Goal: Find specific page/section: Find specific page/section

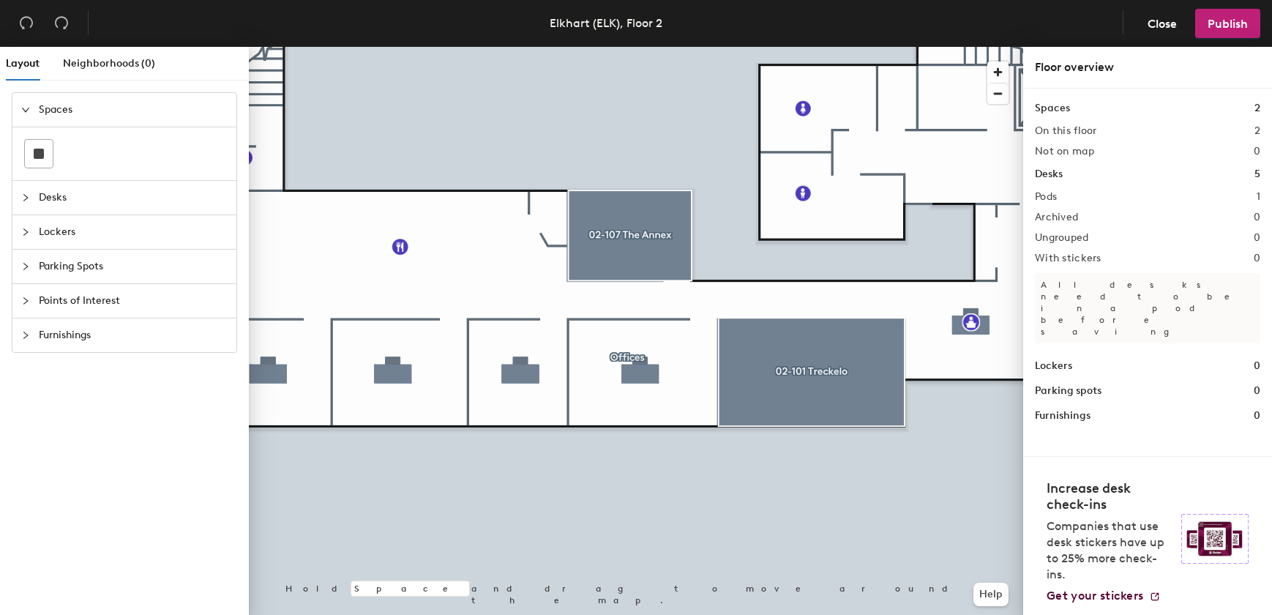
click at [625, 47] on div at bounding box center [636, 47] width 774 height 0
click at [625, 351] on div at bounding box center [626, 352] width 3 height 3
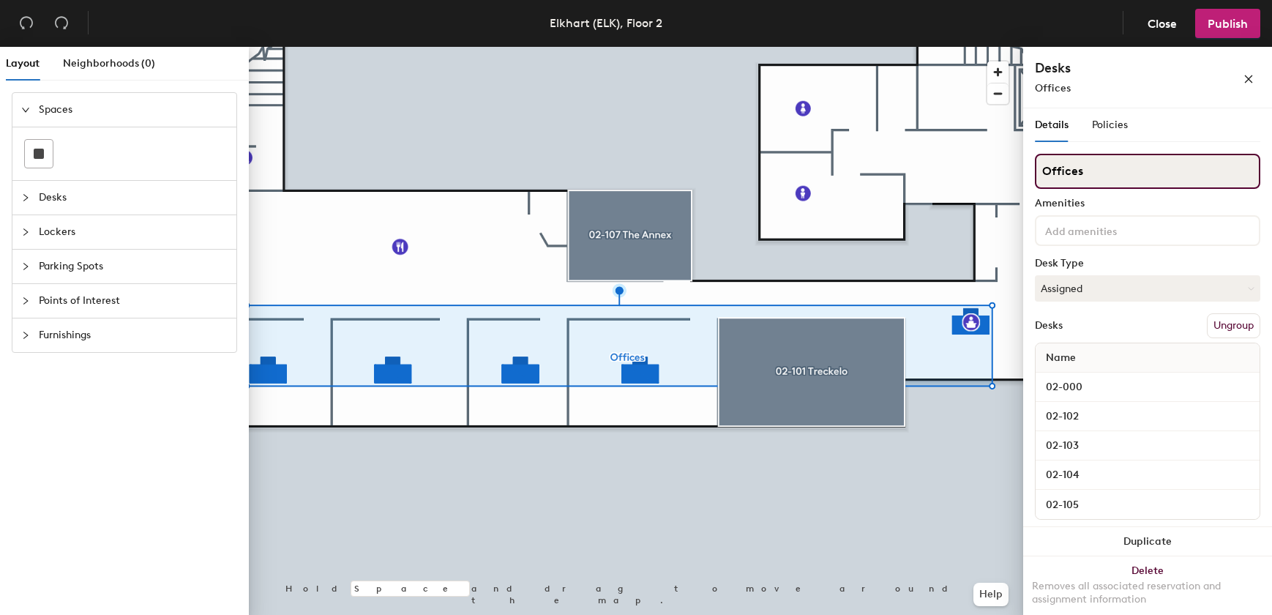
click at [1100, 171] on input "Offices" at bounding box center [1147, 171] width 225 height 35
type input "O"
type input "[PERSON_NAME]"
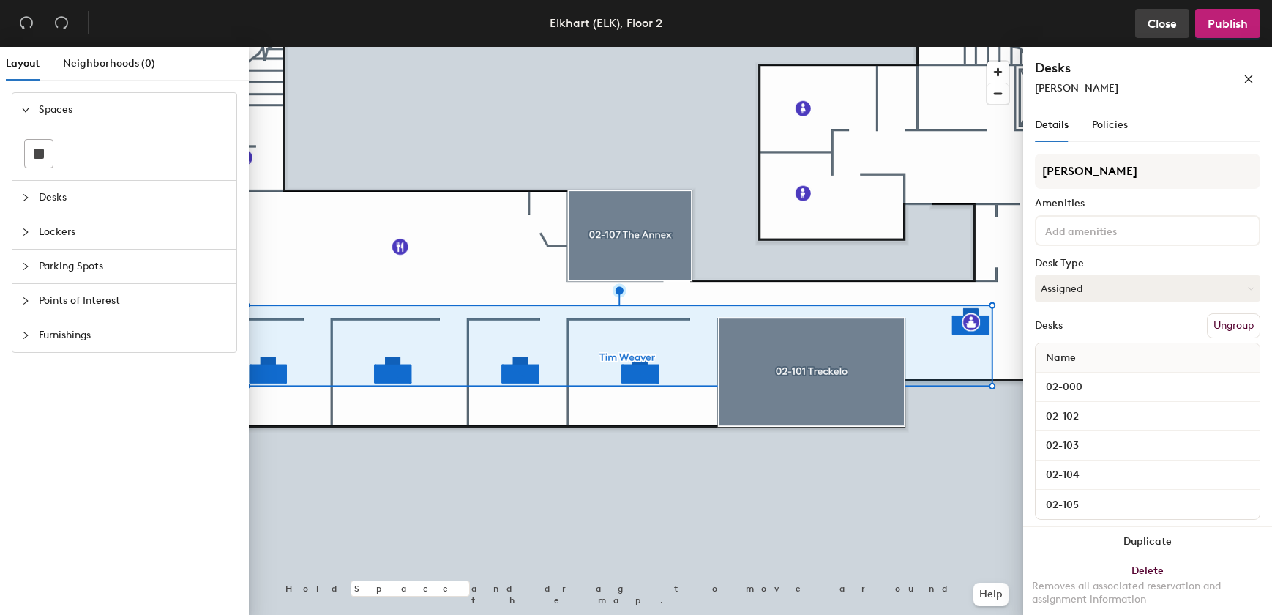
click at [1154, 13] on button "Close" at bounding box center [1162, 23] width 54 height 29
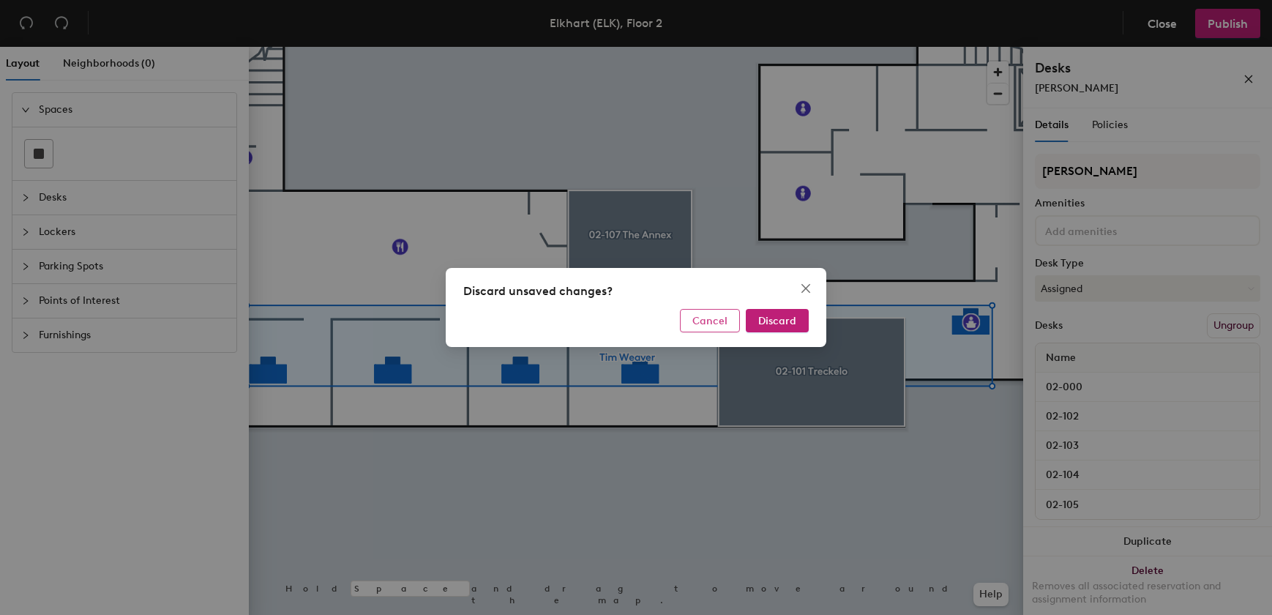
click at [696, 320] on span "Cancel" at bounding box center [709, 321] width 35 height 12
